Goal: Task Accomplishment & Management: Use online tool/utility

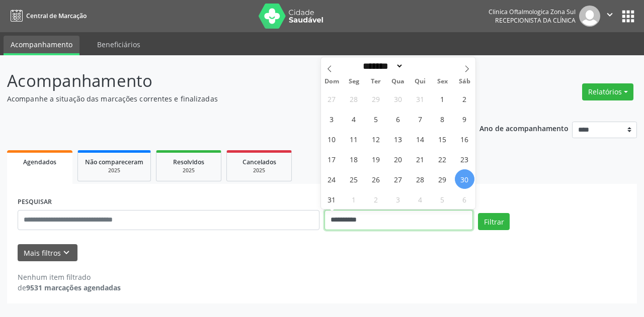
click at [429, 218] on input "**********" at bounding box center [398, 220] width 148 height 20
click at [463, 174] on span "30" at bounding box center [465, 180] width 20 height 20
type input "**********"
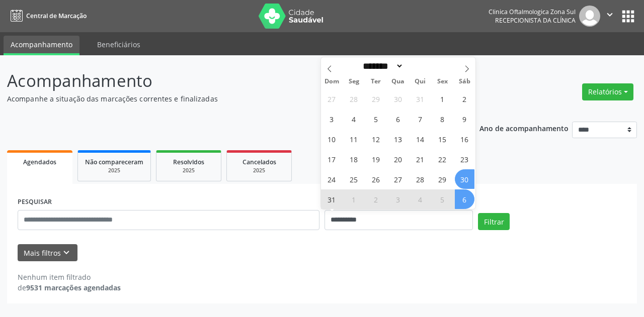
click at [464, 197] on span "6" at bounding box center [465, 200] width 20 height 20
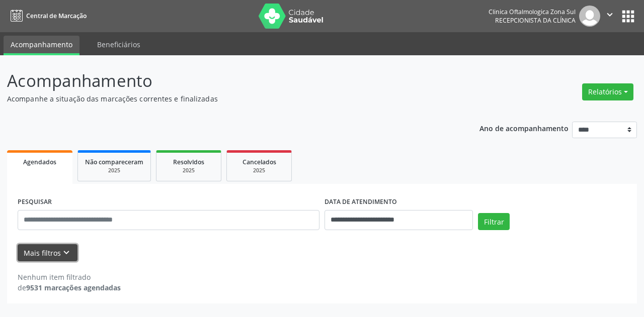
click at [67, 252] on icon "keyboard_arrow_down" at bounding box center [66, 253] width 11 height 11
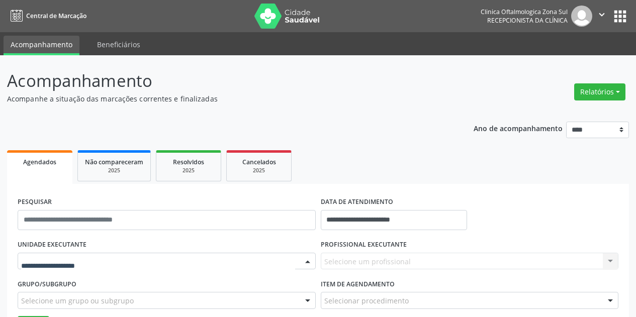
click at [113, 259] on div at bounding box center [167, 261] width 298 height 17
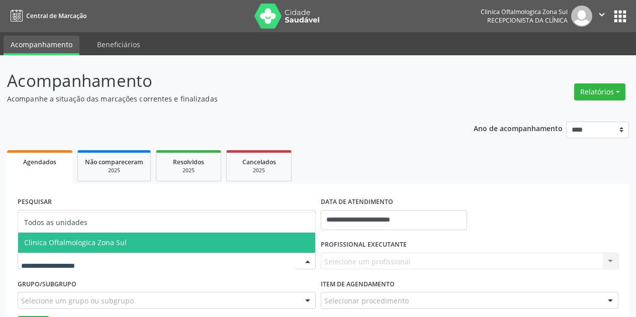
click at [124, 243] on span "Clinica Oftalmologica Zona Sul" at bounding box center [166, 243] width 297 height 20
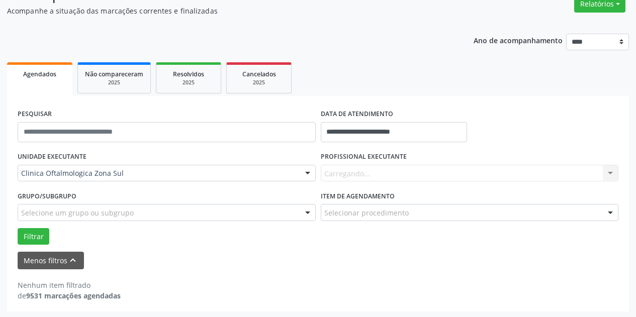
scroll to position [90, 0]
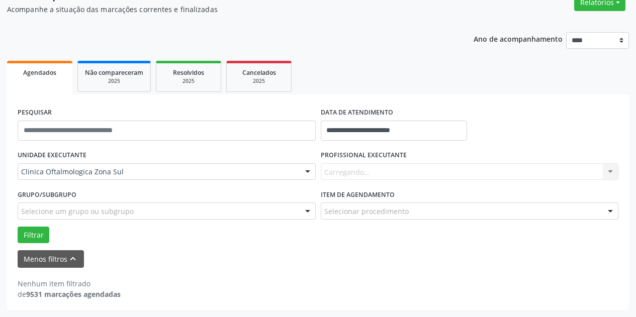
click at [382, 166] on div "Carregando... Nenhum resultado encontrado para: " " Não há nenhuma opção para s…" at bounding box center [470, 171] width 298 height 17
click at [382, 166] on div "Todos os profissionais" at bounding box center [470, 171] width 298 height 17
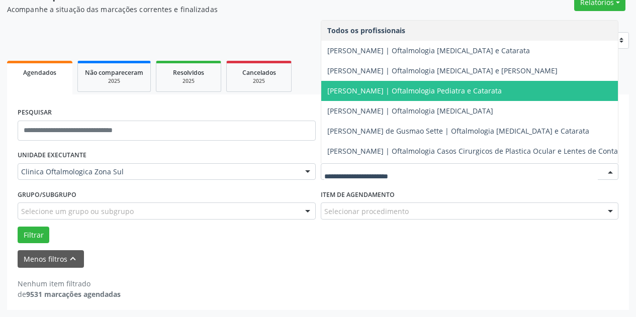
click at [406, 88] on span "[PERSON_NAME] | Oftalmologia Pediatra e Catarata" at bounding box center [414, 91] width 175 height 10
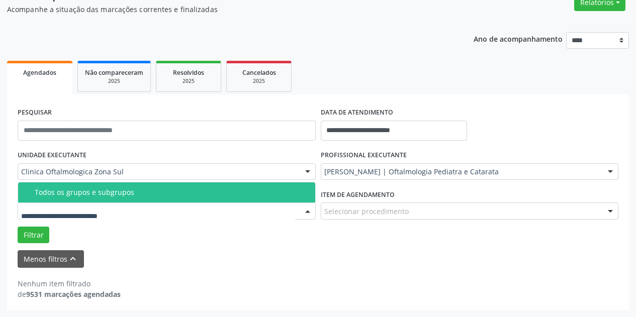
click at [231, 212] on div at bounding box center [167, 211] width 298 height 17
click at [235, 188] on span "Todos os grupos e subgrupos" at bounding box center [166, 193] width 297 height 20
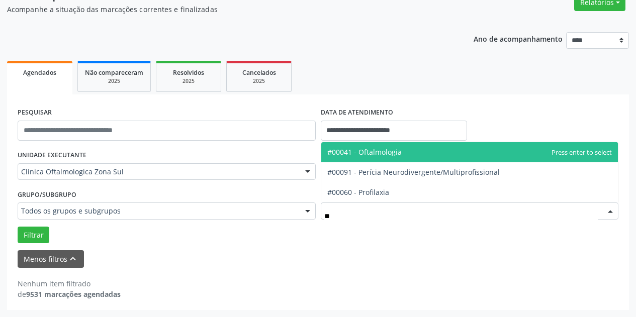
type input "***"
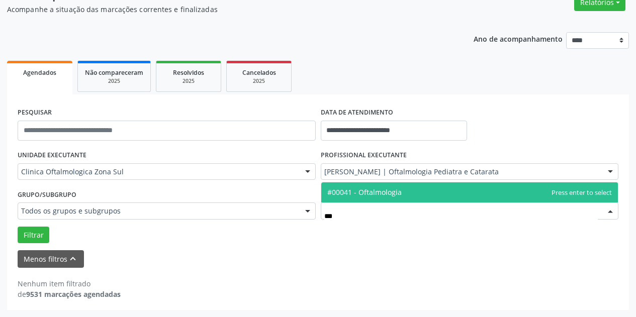
click at [367, 192] on span "#00041 - Oftalmologia" at bounding box center [364, 193] width 74 height 10
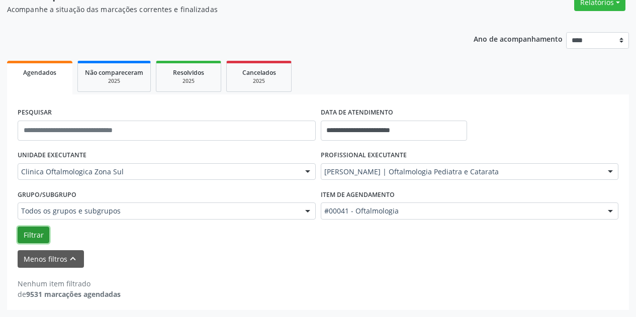
click at [34, 236] on button "Filtrar" at bounding box center [34, 235] width 32 height 17
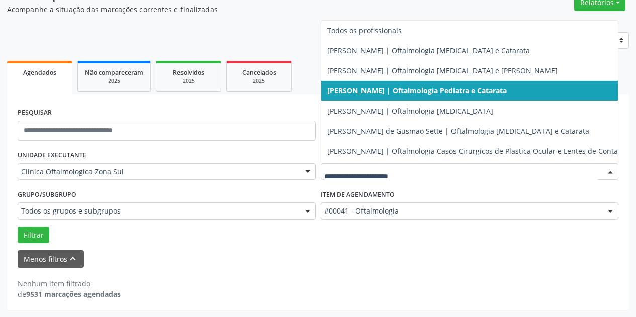
click at [548, 101] on span "[PERSON_NAME] | Oftalmologia Pediatra e Catarata" at bounding box center [475, 91] width 309 height 20
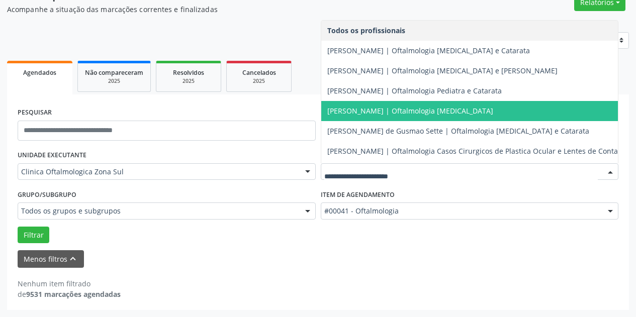
click at [496, 116] on span "[PERSON_NAME] | Oftalmologia [MEDICAL_DATA]" at bounding box center [475, 111] width 309 height 20
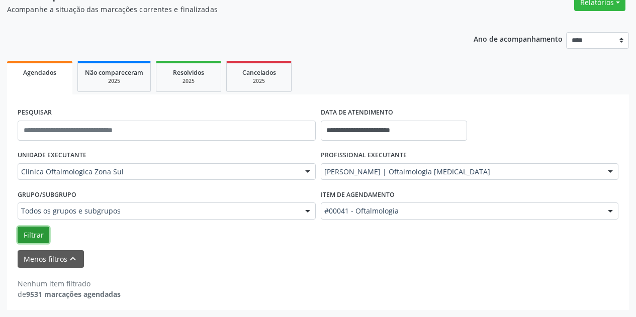
click at [42, 236] on button "Filtrar" at bounding box center [34, 235] width 32 height 17
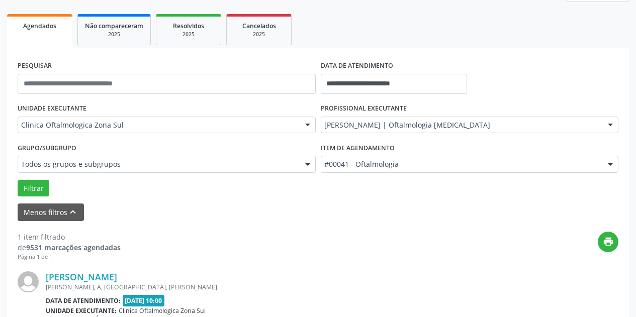
scroll to position [242, 0]
